Goal: Browse casually

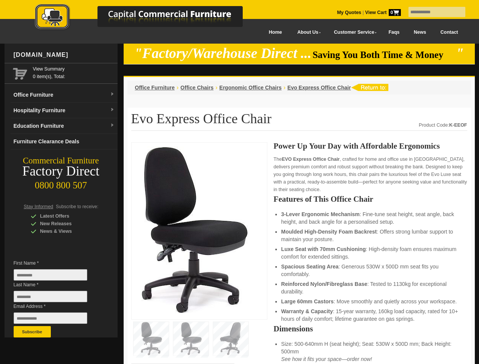
click at [432, 12] on input "text" at bounding box center [436, 12] width 57 height 10
click at [56, 298] on input "Last Name *" at bounding box center [51, 296] width 74 height 11
click at [32, 332] on button "Subscribe" at bounding box center [32, 331] width 37 height 11
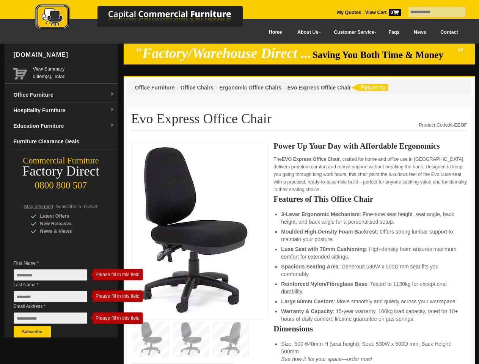
click at [299, 253] on li "Luxe Seat with 70mm Cushioning : High-density foam ensures maximum comfort for …" at bounding box center [370, 252] width 178 height 15
